Goal: Task Accomplishment & Management: Complete application form

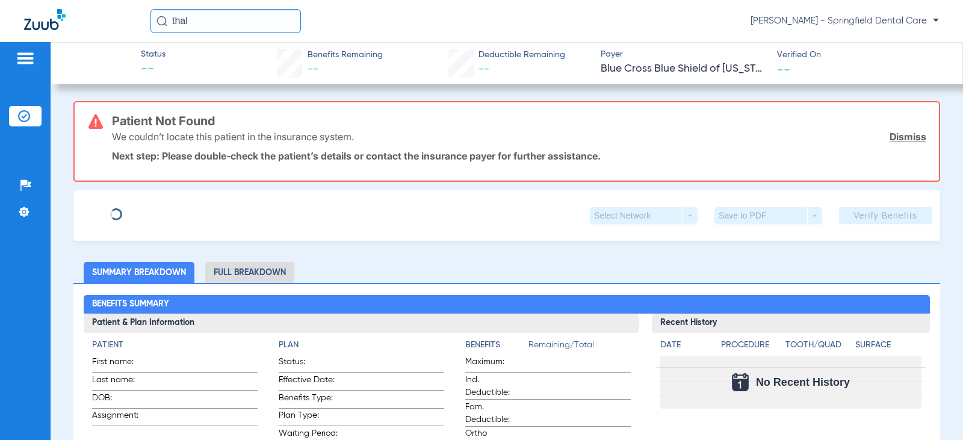
type input "Thaliane"
type input "Luimbu"
type input "[DATE]"
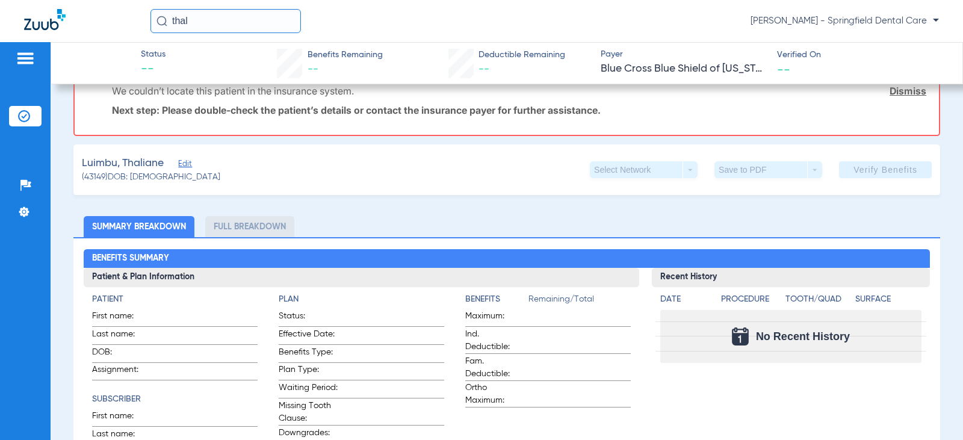
scroll to position [241, 0]
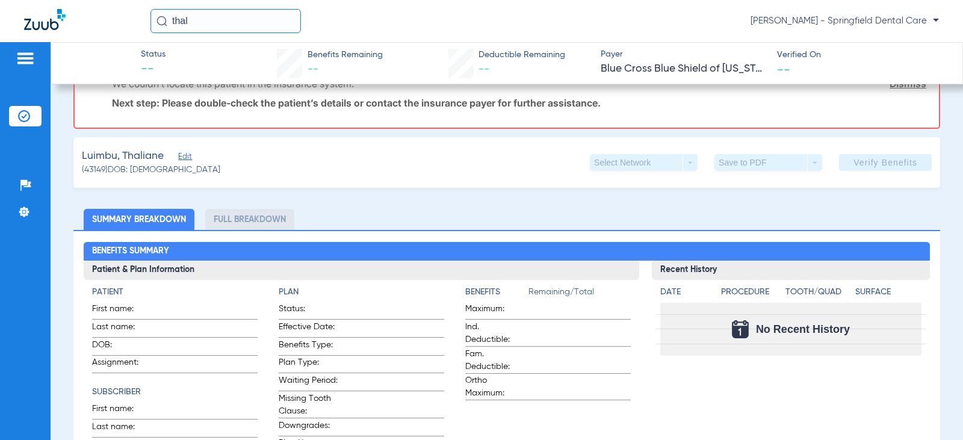
click at [185, 156] on span "Edit" at bounding box center [183, 157] width 11 height 11
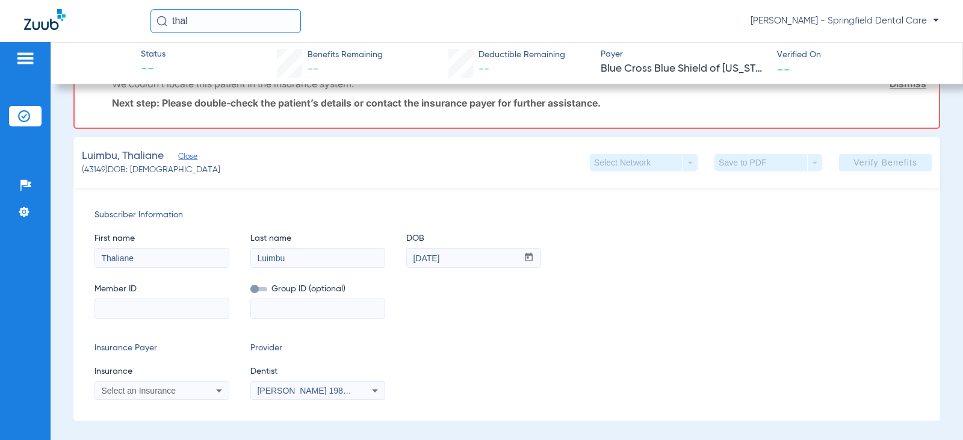
scroll to position [301, 0]
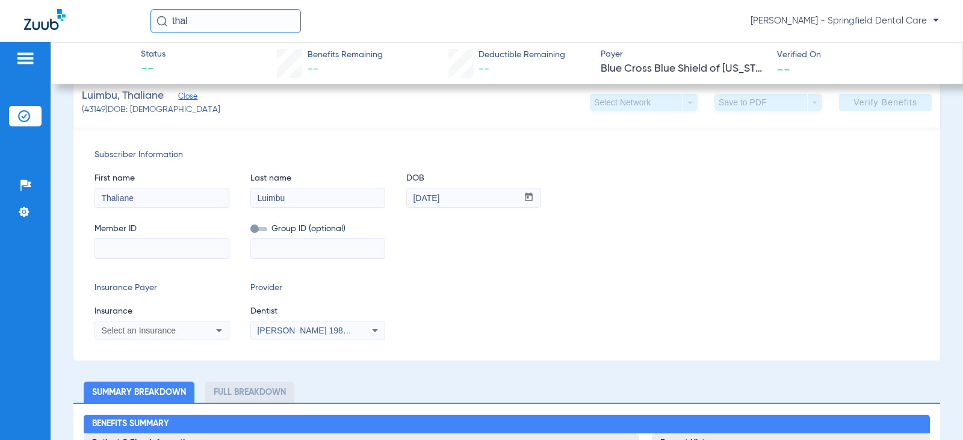
click at [178, 242] on input at bounding box center [162, 248] width 134 height 19
type input "DUS0580945MB"
click at [197, 337] on div "Select an Insurance" at bounding box center [162, 330] width 134 height 14
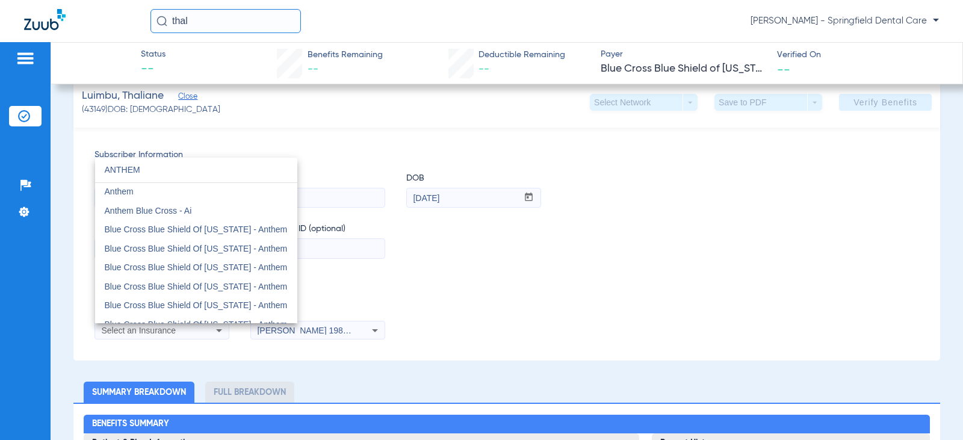
scroll to position [0, 0]
type input "ANTHEM"
click at [166, 193] on mat-option "Anthem" at bounding box center [196, 192] width 202 height 19
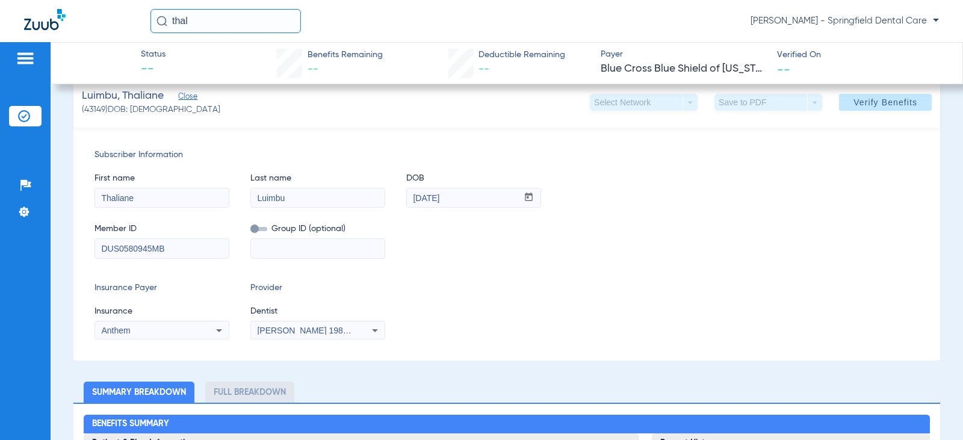
click at [333, 332] on span "[PERSON_NAME] 1982829420" at bounding box center [316, 331] width 119 height 10
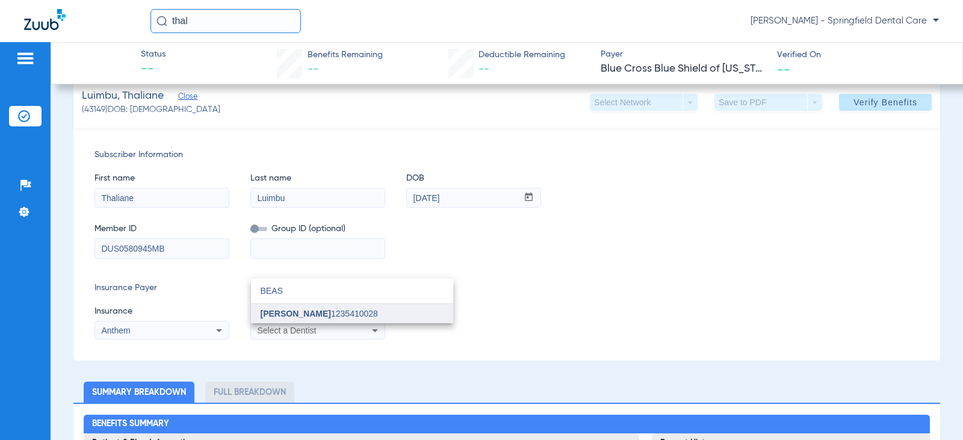
type input "BEAS"
click at [315, 310] on span "[PERSON_NAME]" at bounding box center [296, 314] width 70 height 10
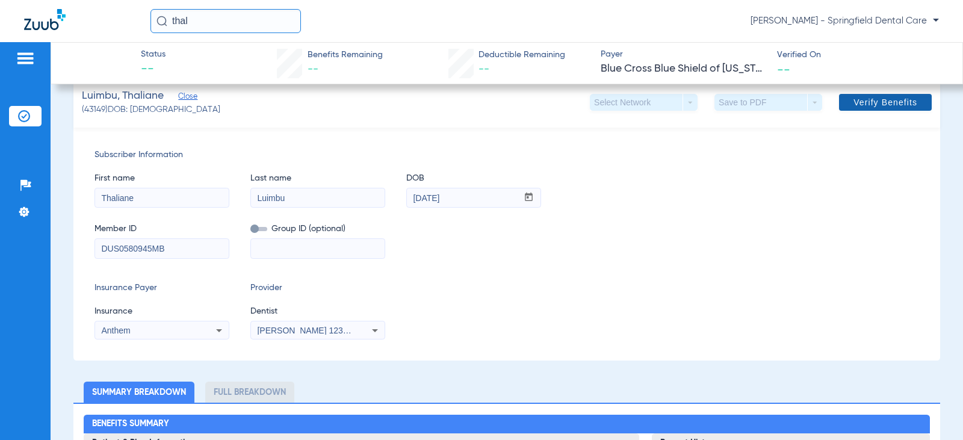
click at [896, 100] on span "Verify Benefits" at bounding box center [885, 103] width 64 height 10
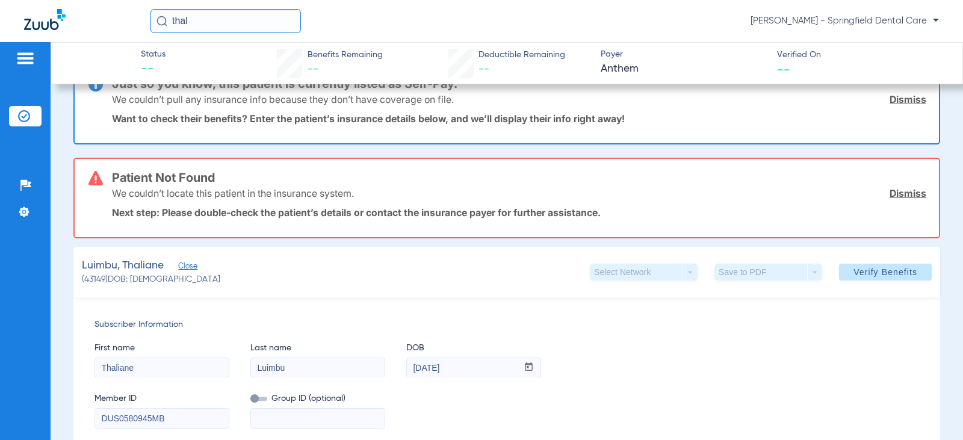
scroll to position [0, 0]
